Goal: Task Accomplishment & Management: Use online tool/utility

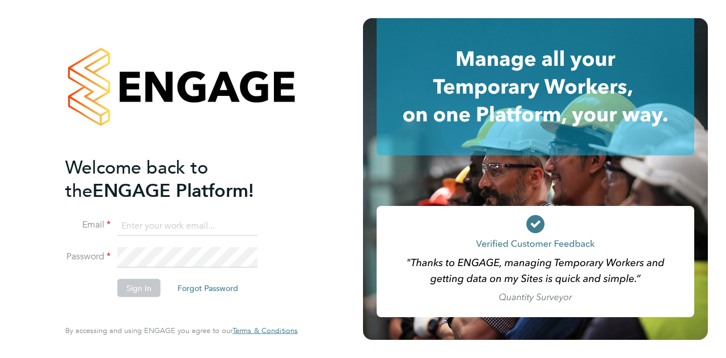
type input "danny.filkins@wates.co.uk"
click at [144, 281] on button "Sign In" at bounding box center [138, 288] width 43 height 18
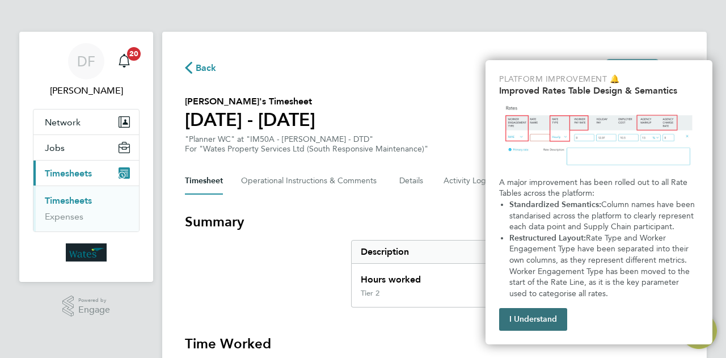
click at [525, 319] on button "I Understand" at bounding box center [533, 319] width 68 height 23
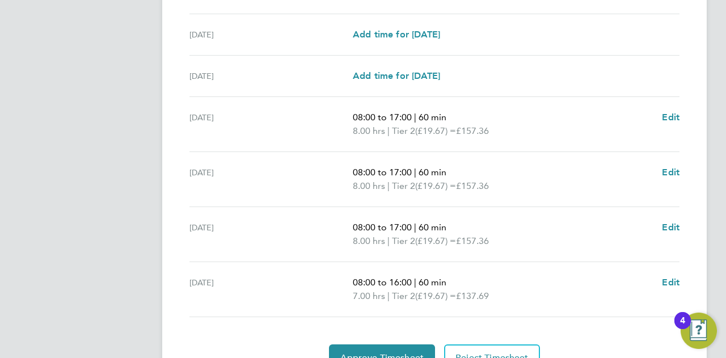
scroll to position [446, 0]
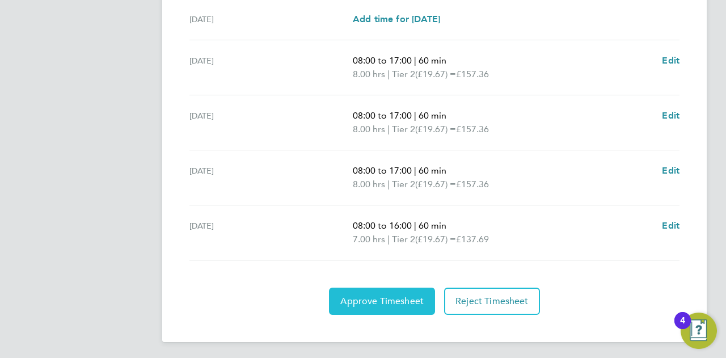
click at [358, 297] on span "Approve Timesheet" at bounding box center [381, 301] width 83 height 11
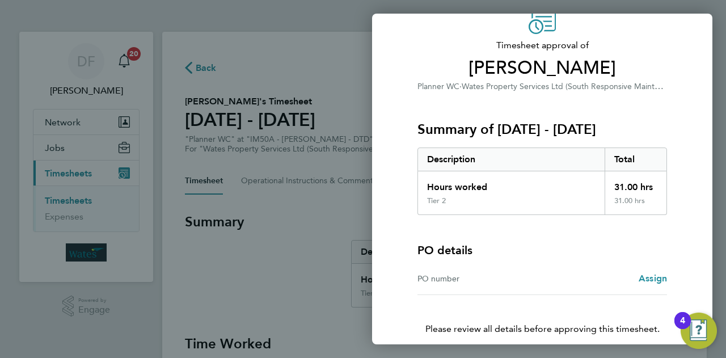
scroll to position [106, 0]
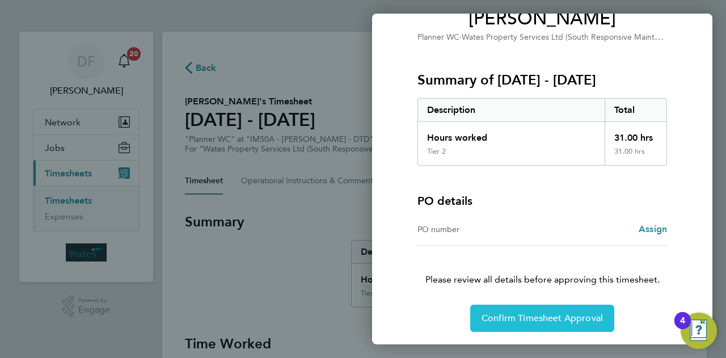
click at [530, 315] on span "Confirm Timesheet Approval" at bounding box center [542, 318] width 121 height 11
